Goal: Information Seeking & Learning: Compare options

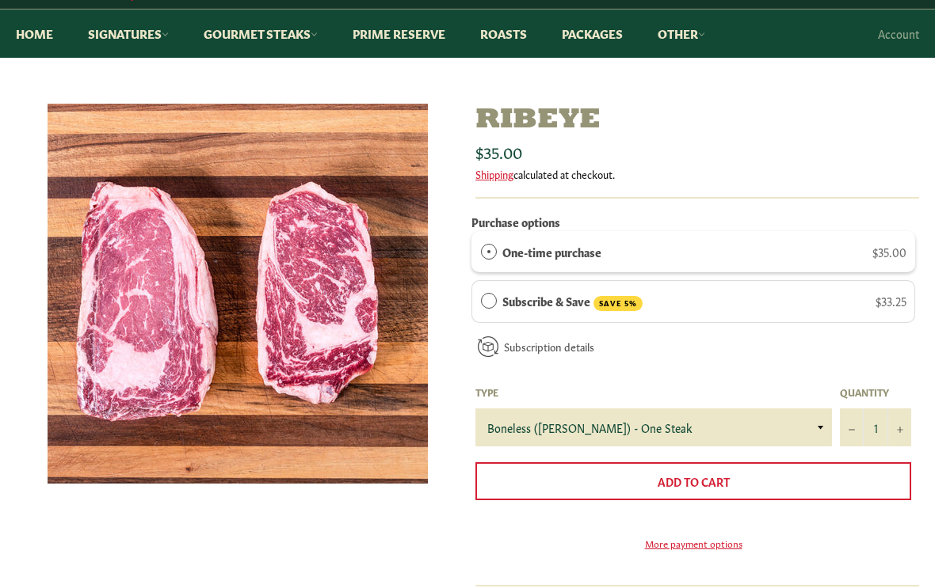
scroll to position [132, 0]
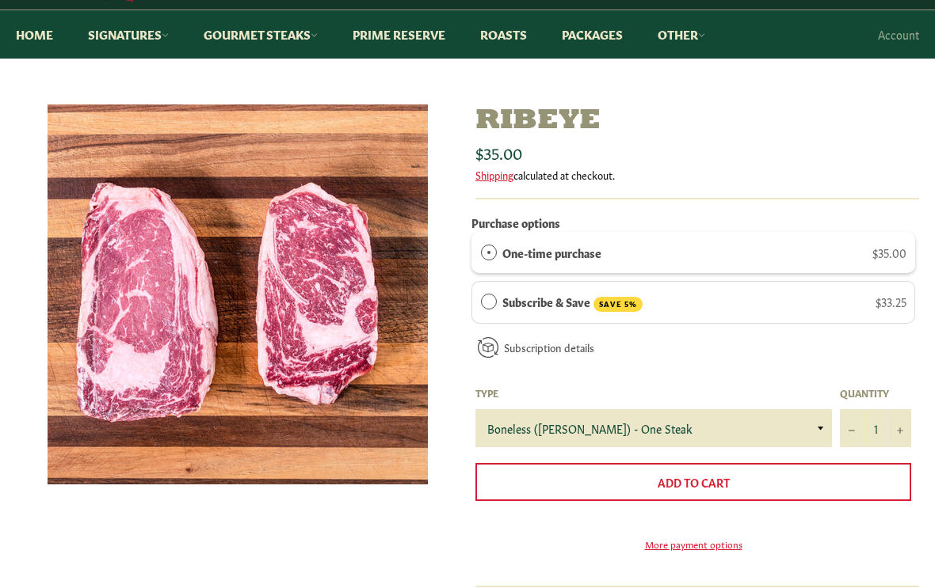
click at [393, 32] on link "Prime Reserve" at bounding box center [399, 35] width 124 height 48
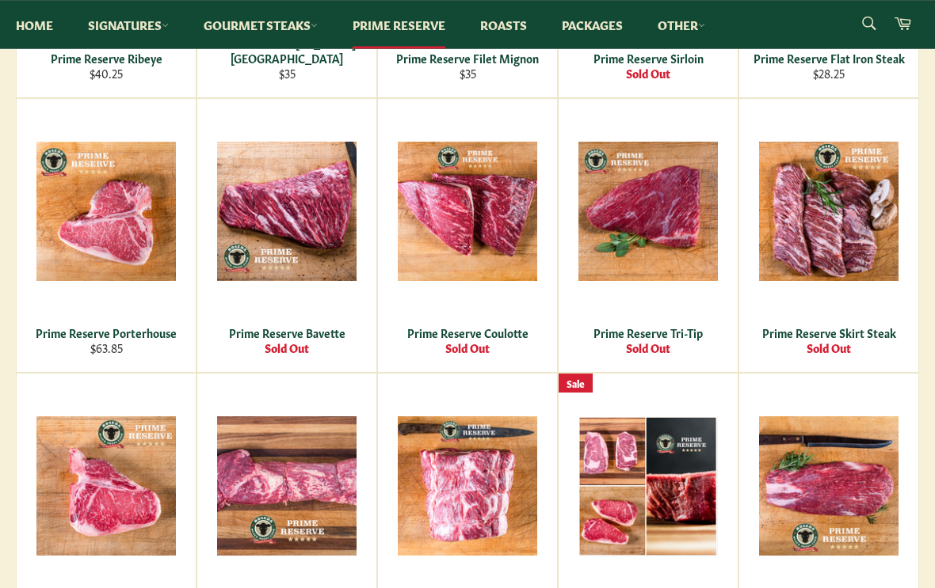
scroll to position [539, 0]
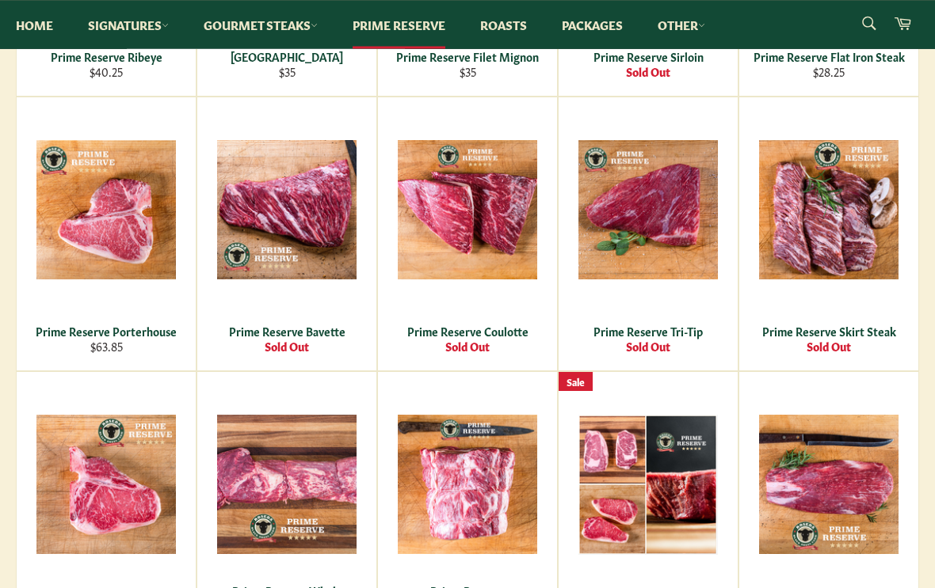
click at [189, 296] on div "View" at bounding box center [106, 234] width 179 height 273
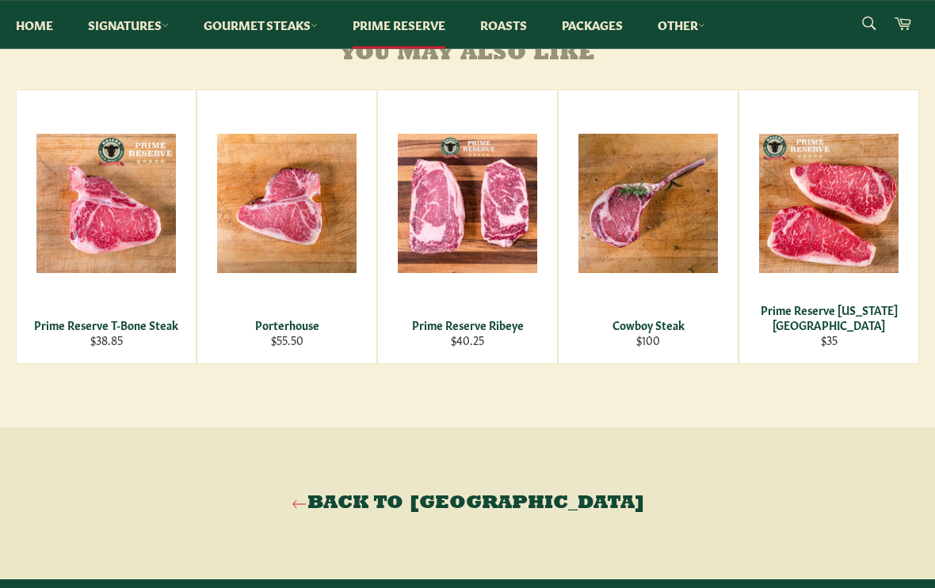
scroll to position [801, 0]
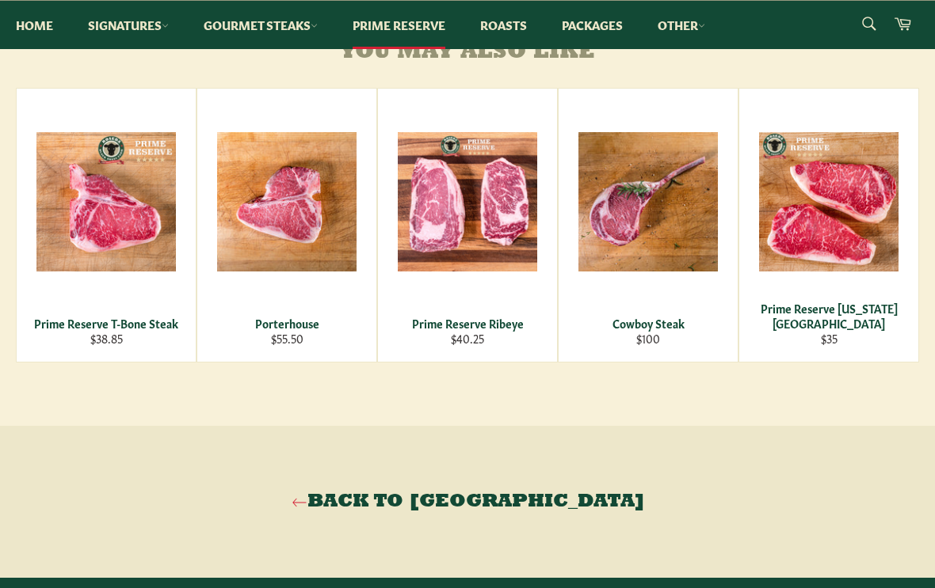
click at [619, 246] on span "View" at bounding box center [647, 228] width 101 height 40
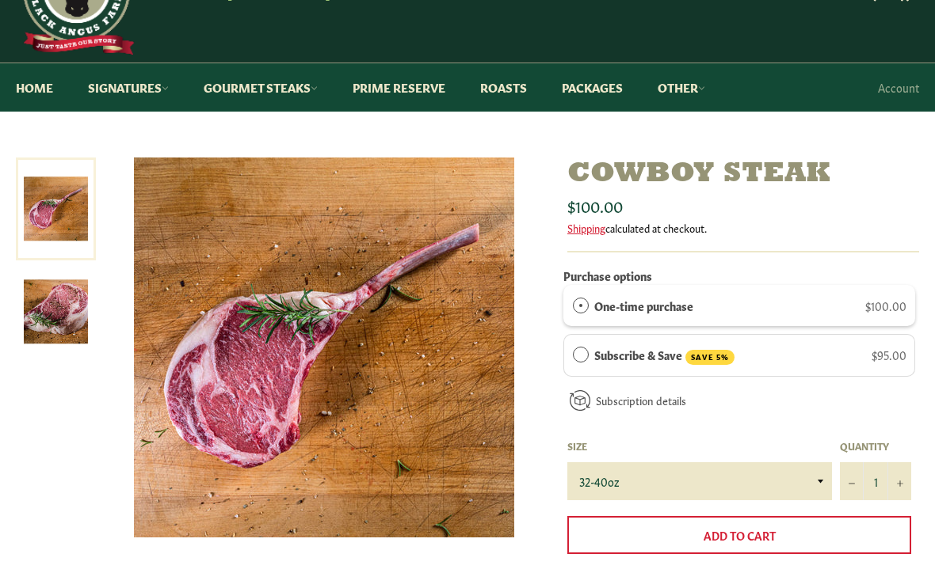
scroll to position [80, 0]
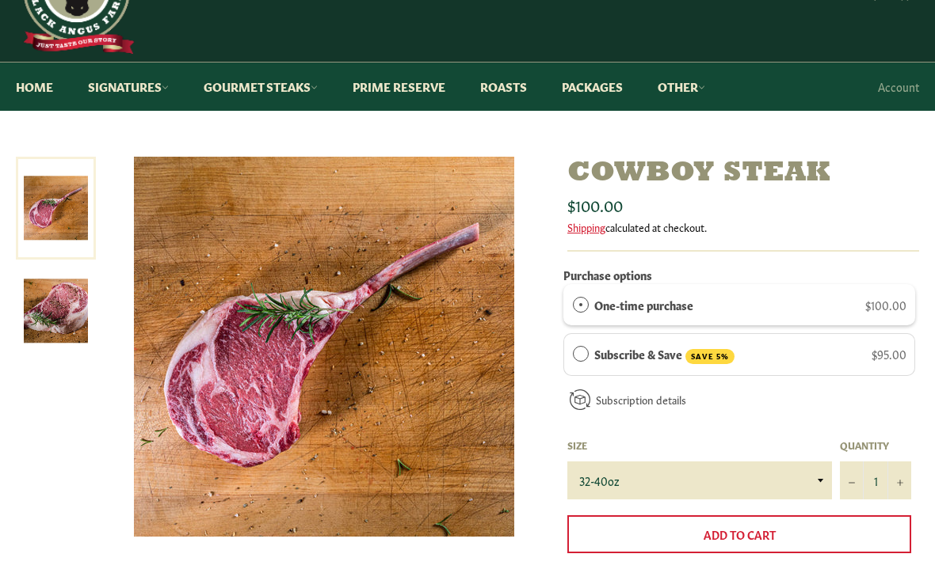
click at [364, 93] on link "Prime Reserve" at bounding box center [399, 87] width 124 height 48
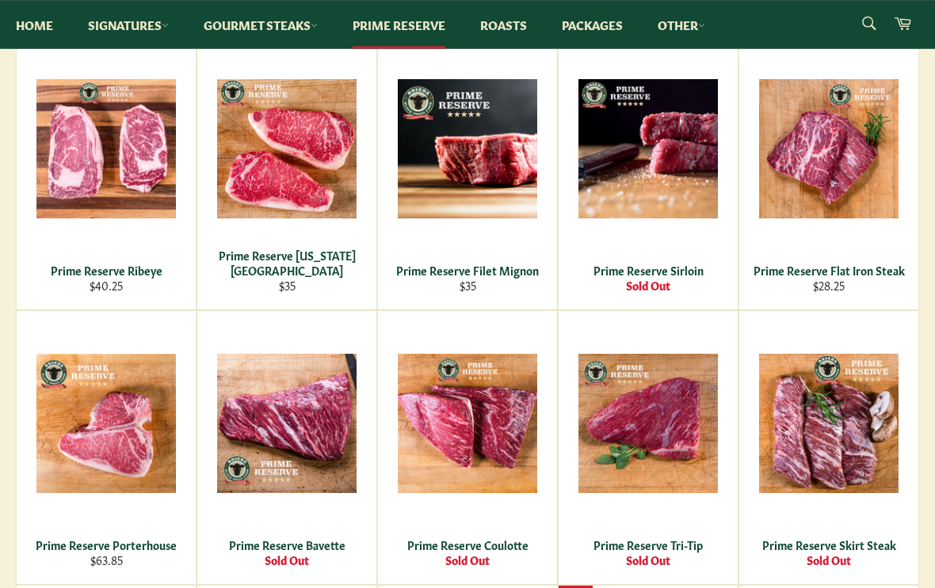
scroll to position [326, 0]
click at [427, 237] on div "View" at bounding box center [467, 172] width 179 height 273
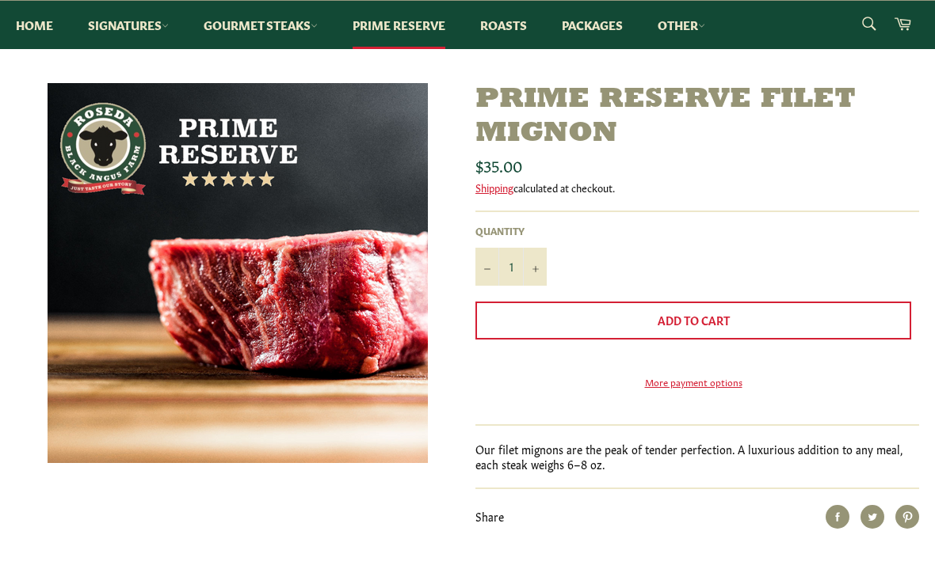
scroll to position [154, 0]
